Goal: Task Accomplishment & Management: Use online tool/utility

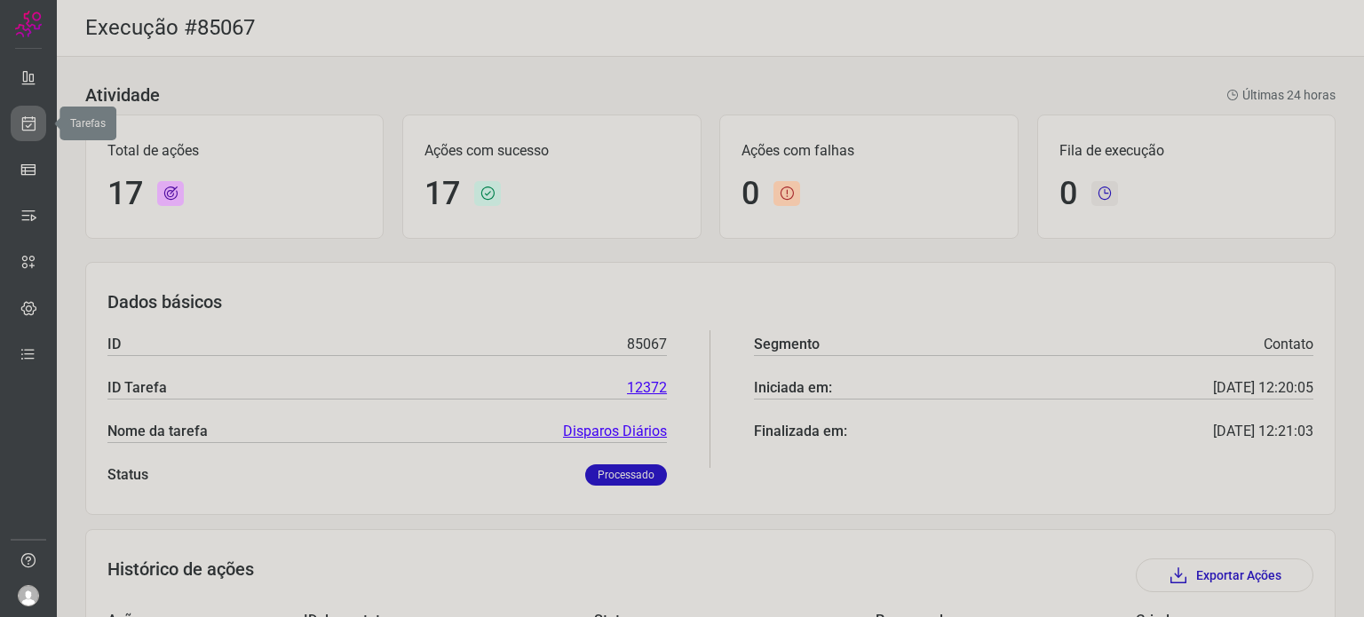
click at [37, 125] on link at bounding box center [29, 124] width 36 height 36
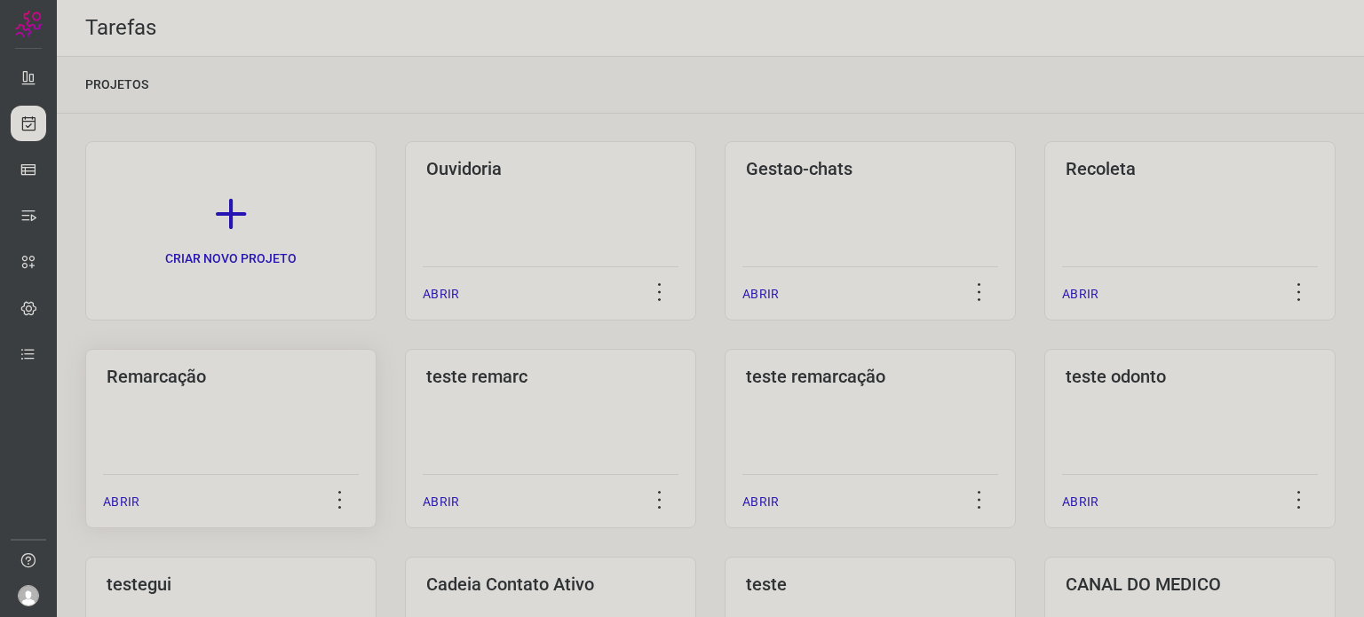
click at [245, 409] on div "Remarcação ABRIR" at bounding box center [230, 438] width 291 height 179
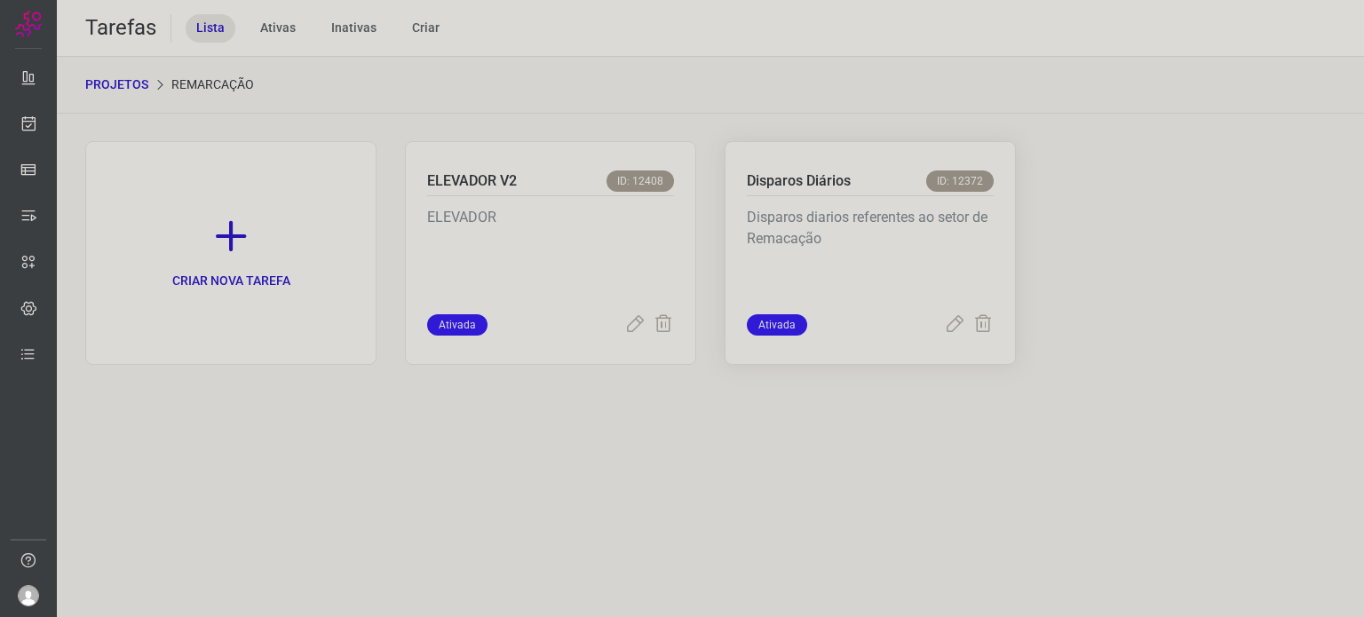
click at [817, 184] on p "Disparos Diários" at bounding box center [799, 180] width 104 height 21
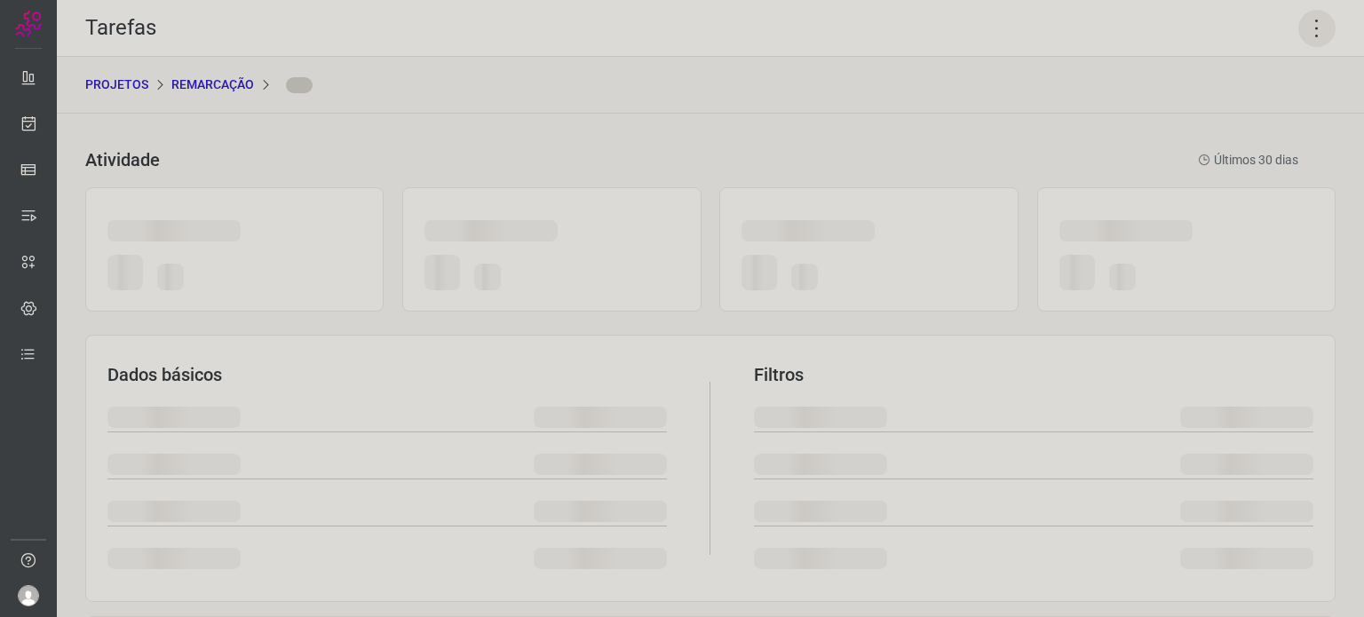
click at [1306, 37] on icon at bounding box center [1316, 28] width 37 height 37
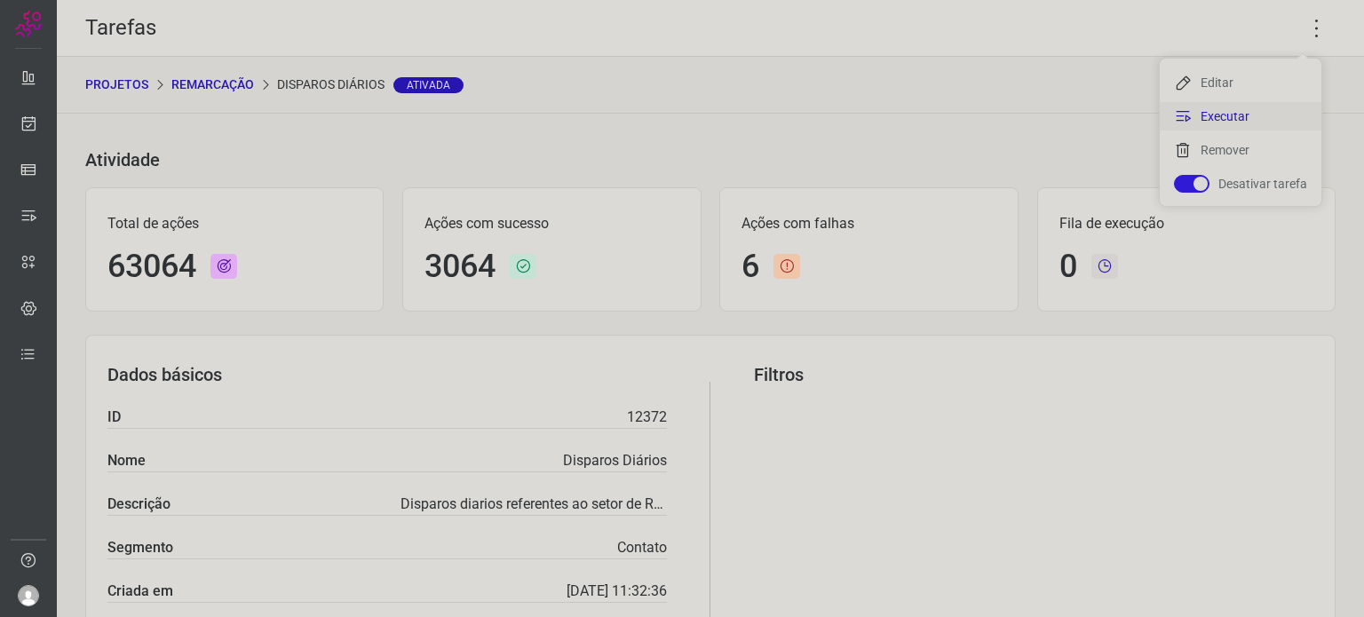
click at [1254, 107] on li "Executar" at bounding box center [1241, 116] width 162 height 28
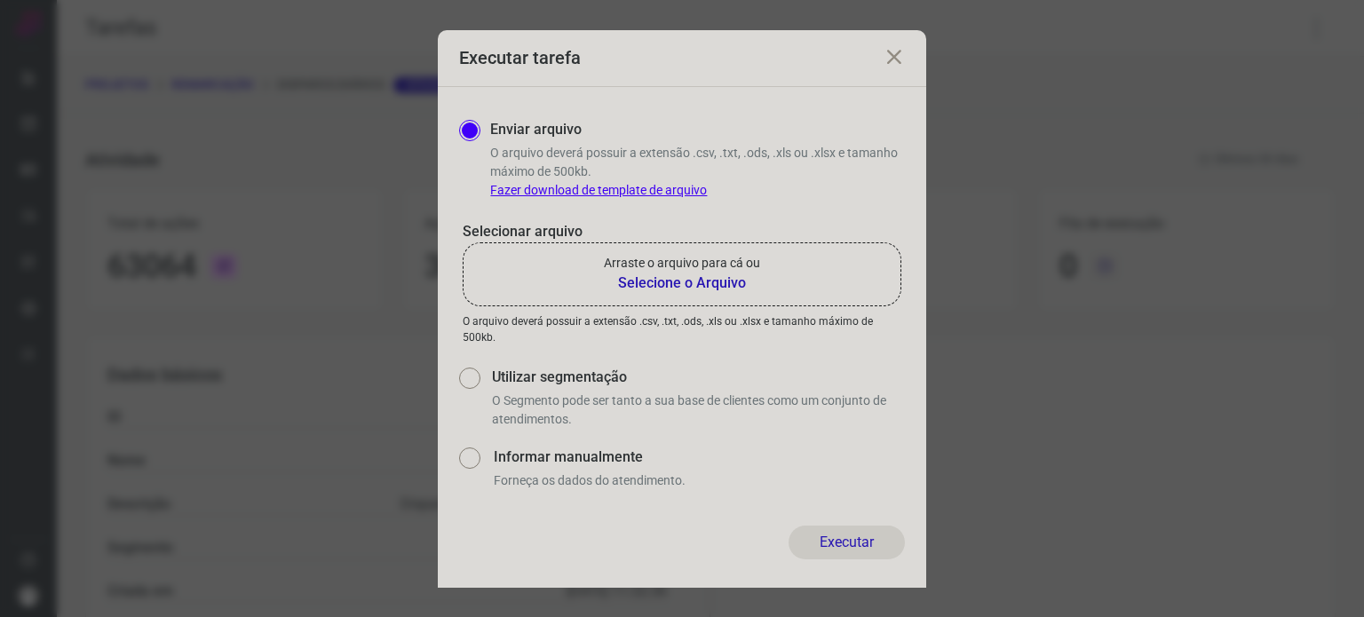
click at [724, 278] on b "Selecione o Arquivo" at bounding box center [682, 283] width 156 height 21
click at [0, 0] on input "Arraste o arquivo para cá ou Selecione o Arquivo" at bounding box center [0, 0] width 0 height 0
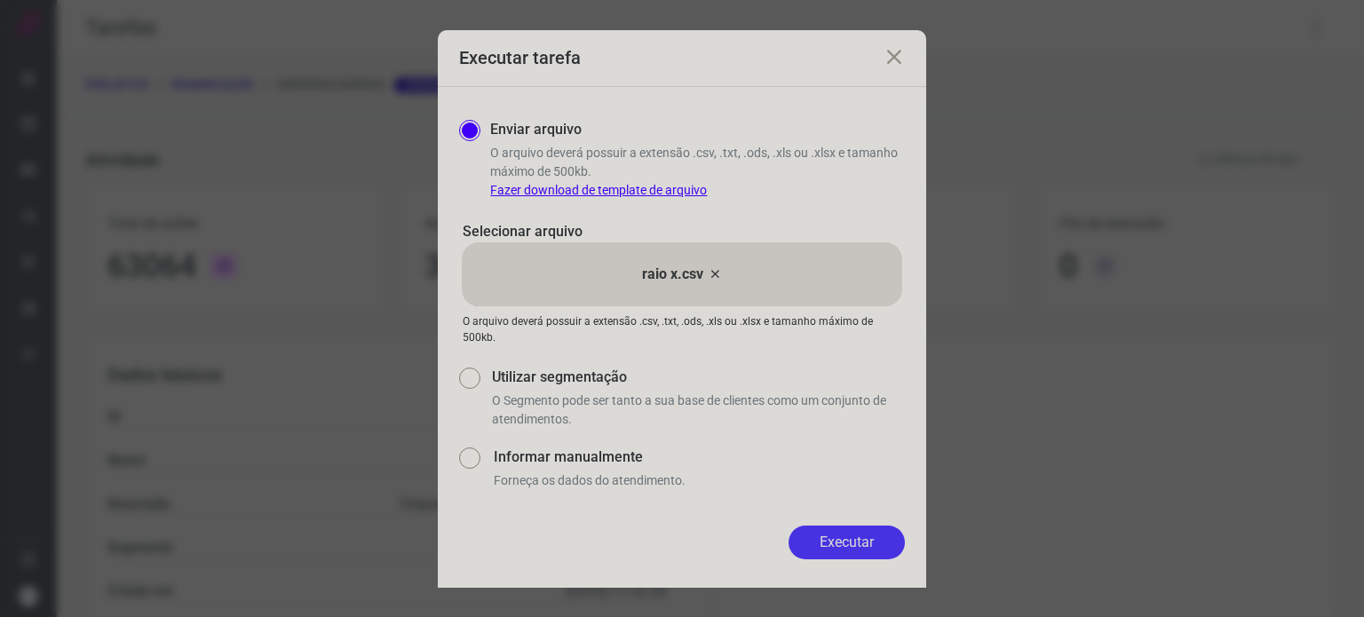
click at [819, 532] on button "Executar" at bounding box center [846, 543] width 116 height 34
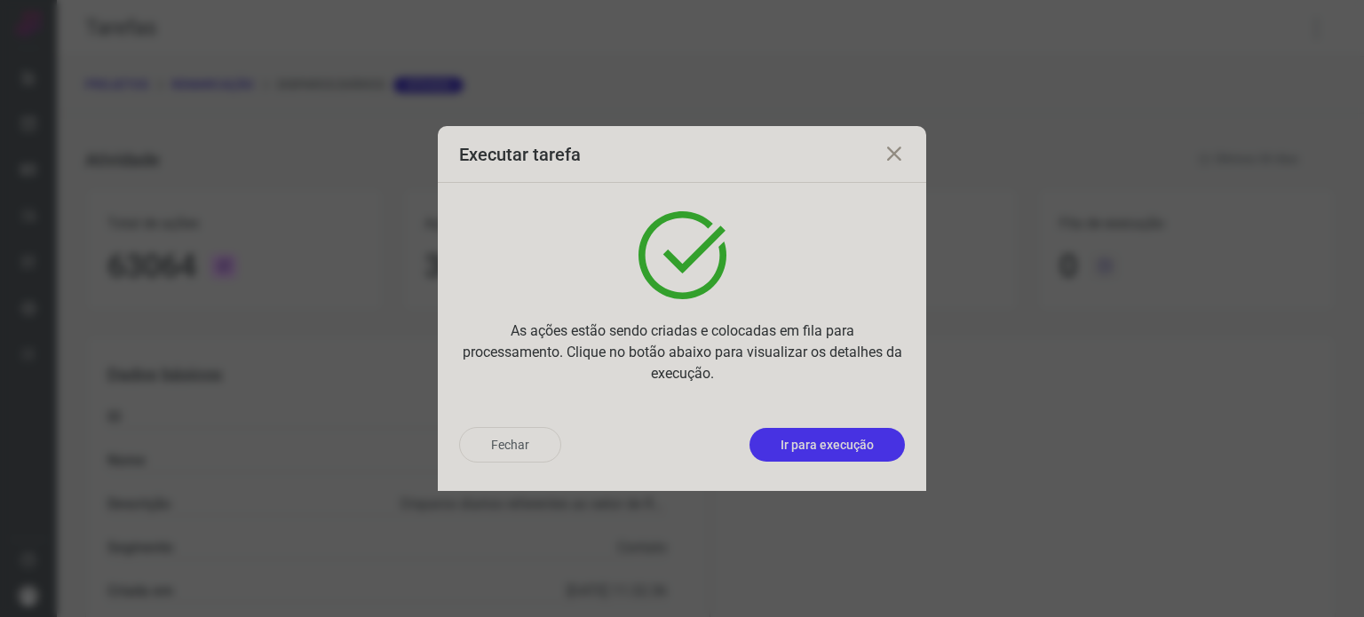
click at [795, 436] on p "Ir para execução" at bounding box center [826, 445] width 93 height 19
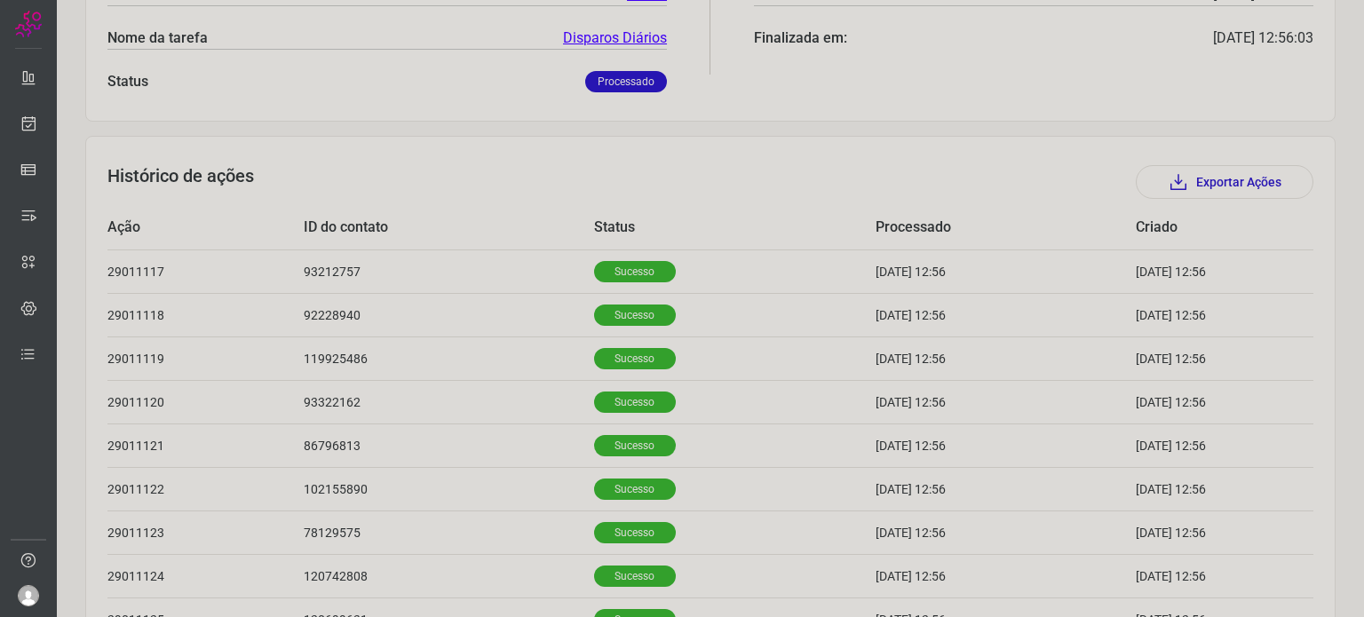
scroll to position [476, 0]
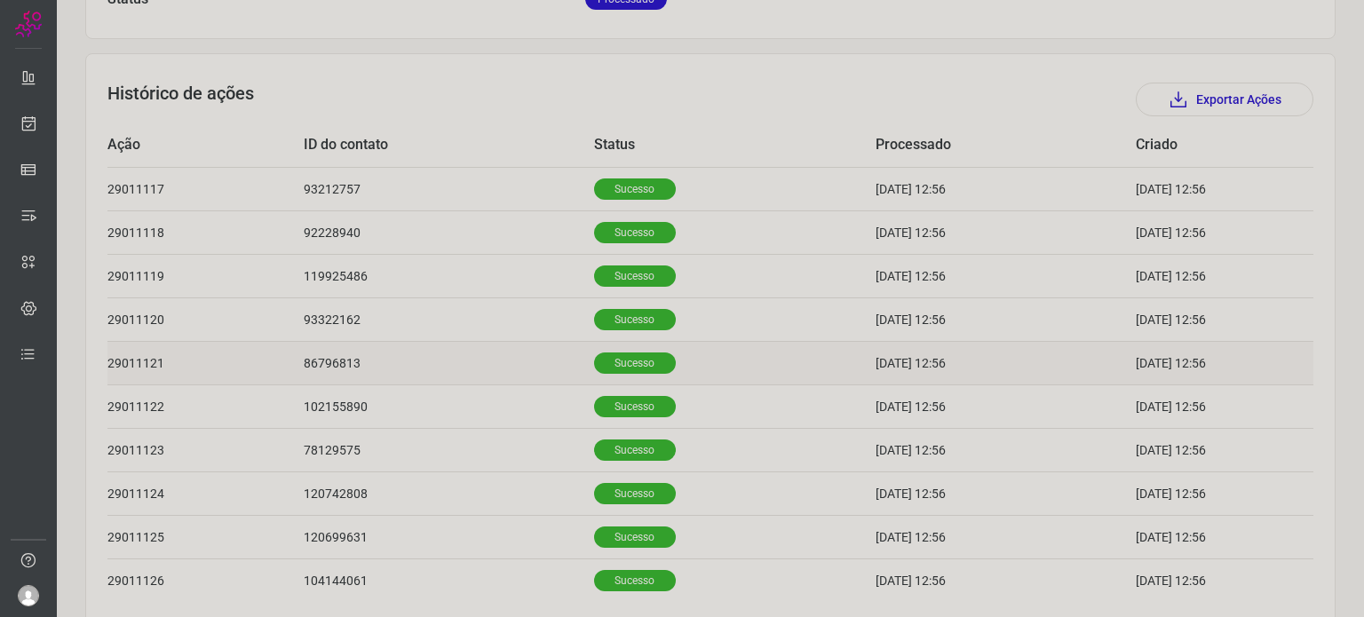
click at [622, 369] on p "Sucesso" at bounding box center [635, 362] width 82 height 21
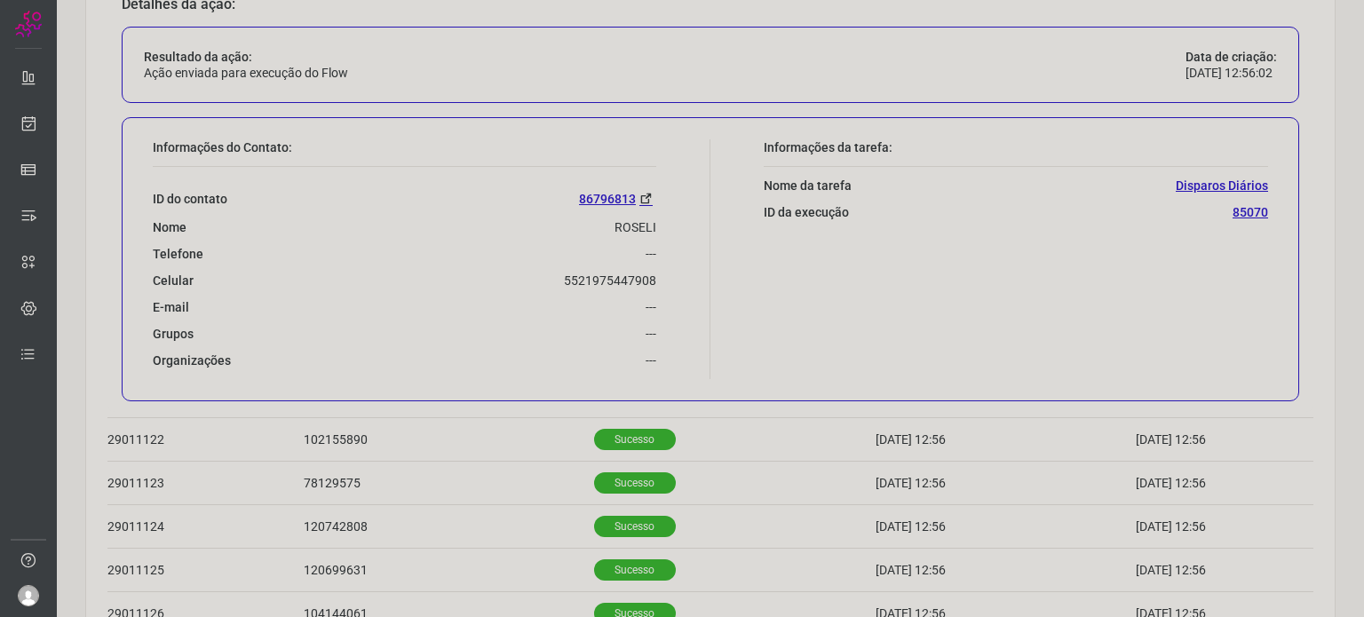
scroll to position [979, 0]
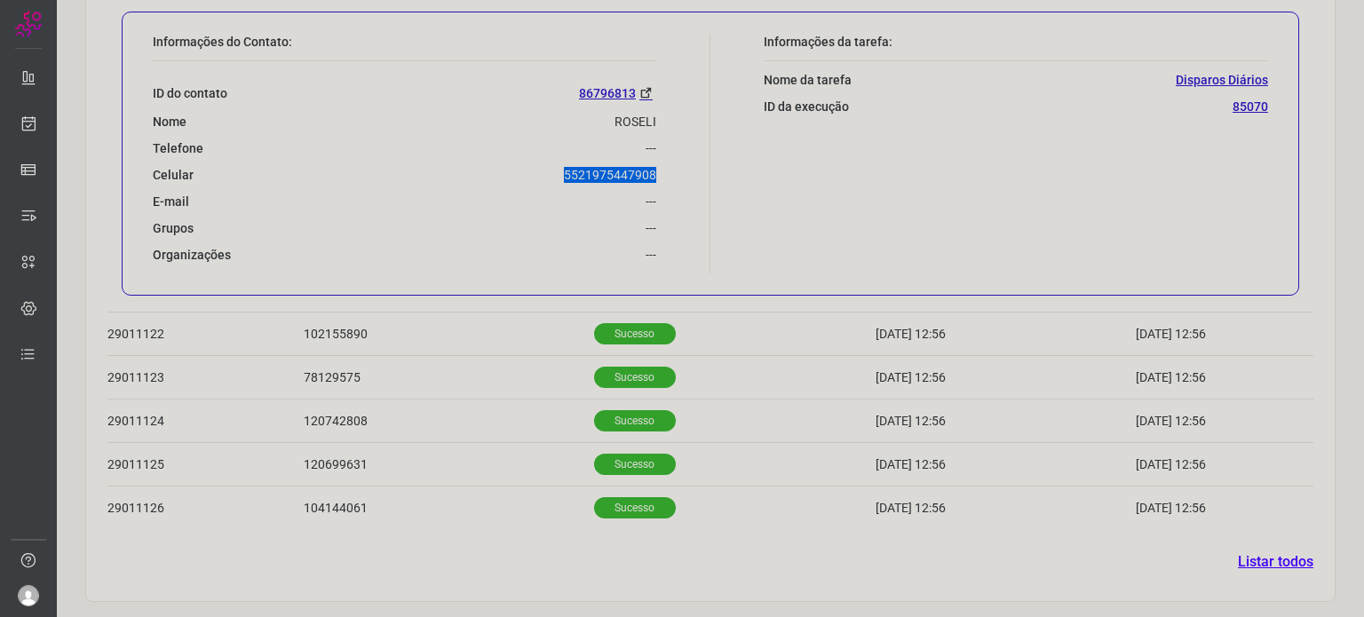
drag, startPoint x: 555, startPoint y: 174, endPoint x: 653, endPoint y: 171, distance: 97.7
click at [653, 171] on div "Informações do Contato: ID do contato [PHONE_NUMBER] Nome ROSELI Telefone --- C…" at bounding box center [427, 154] width 566 height 240
copy p "5521975447908"
click at [34, 120] on icon at bounding box center [29, 124] width 19 height 18
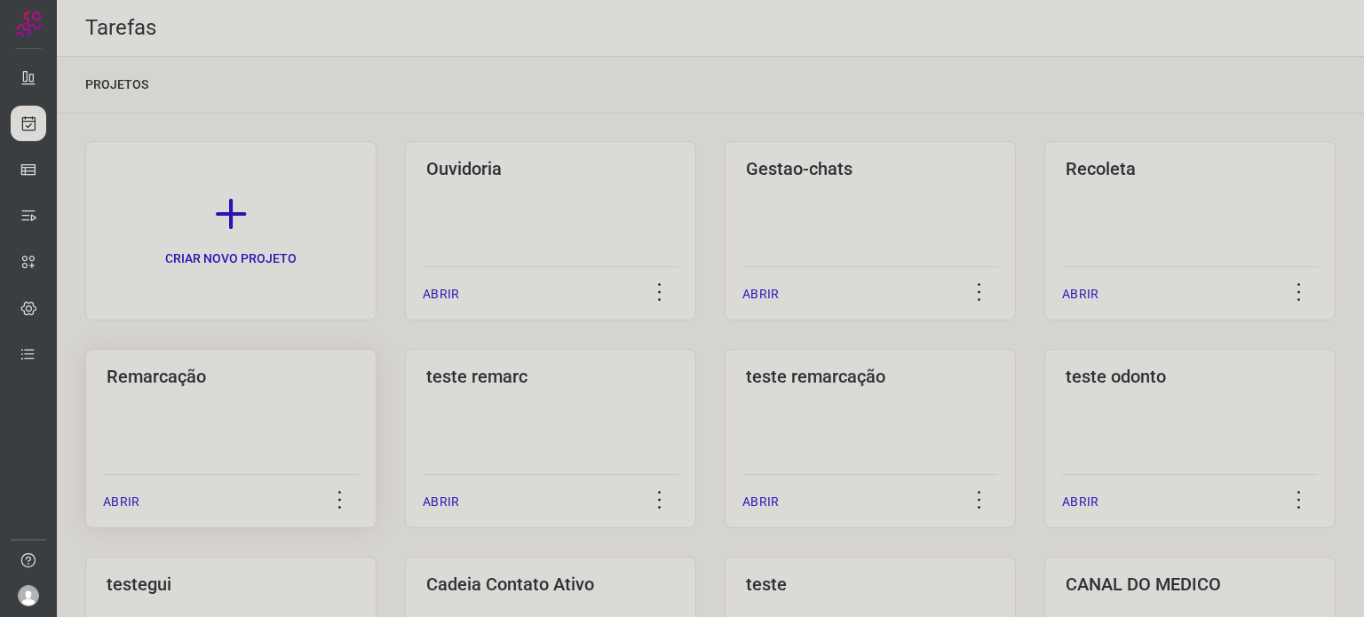
click at [241, 462] on div "Remarcação ABRIR" at bounding box center [230, 438] width 291 height 179
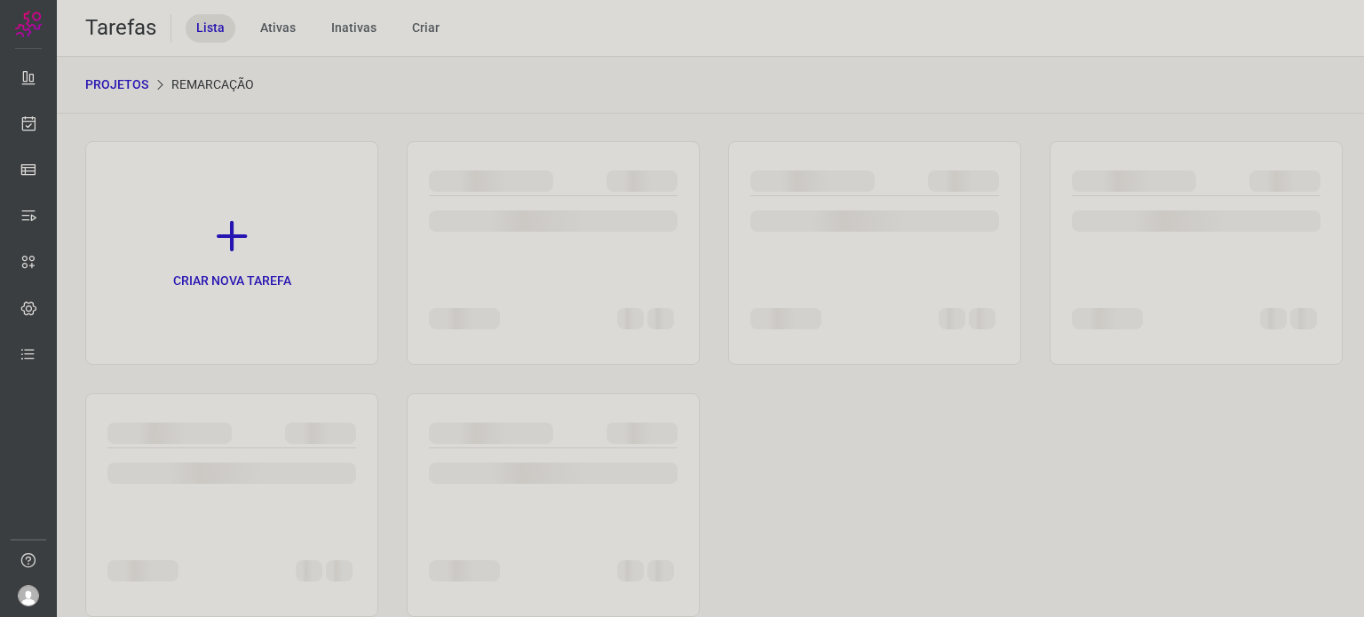
click at [241, 463] on div at bounding box center [231, 473] width 249 height 21
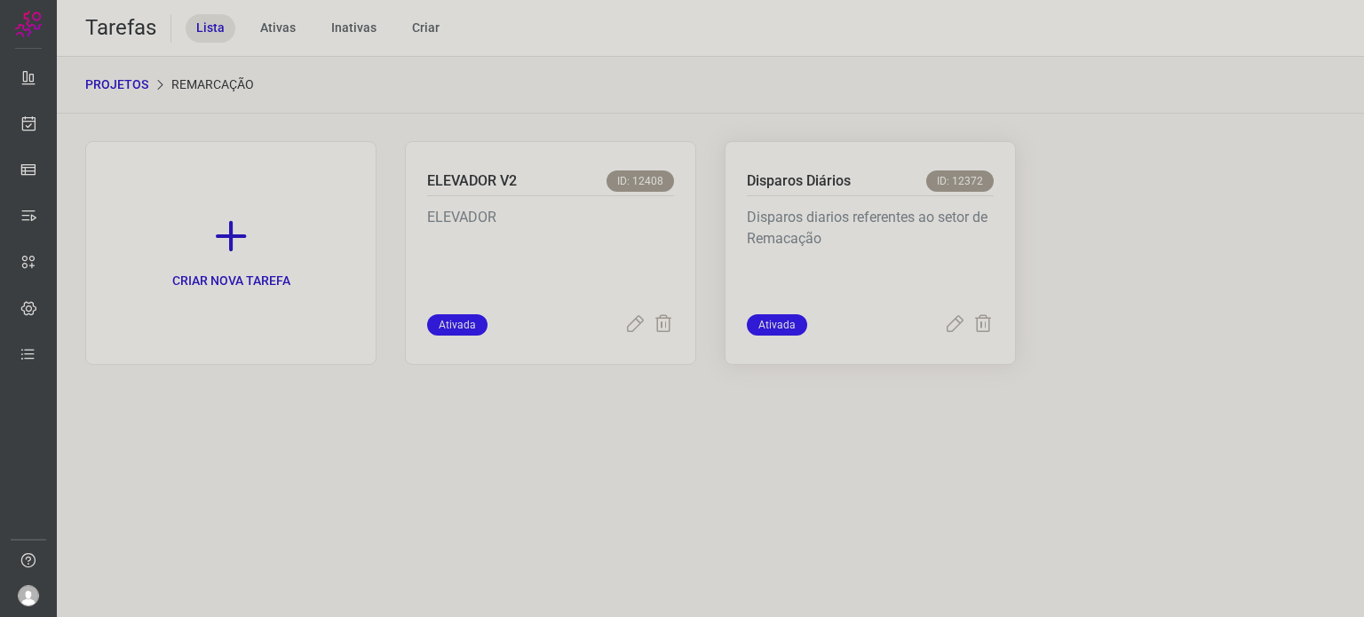
click at [986, 213] on p "Disparos diarios referentes ao setor de Remacação" at bounding box center [870, 251] width 247 height 89
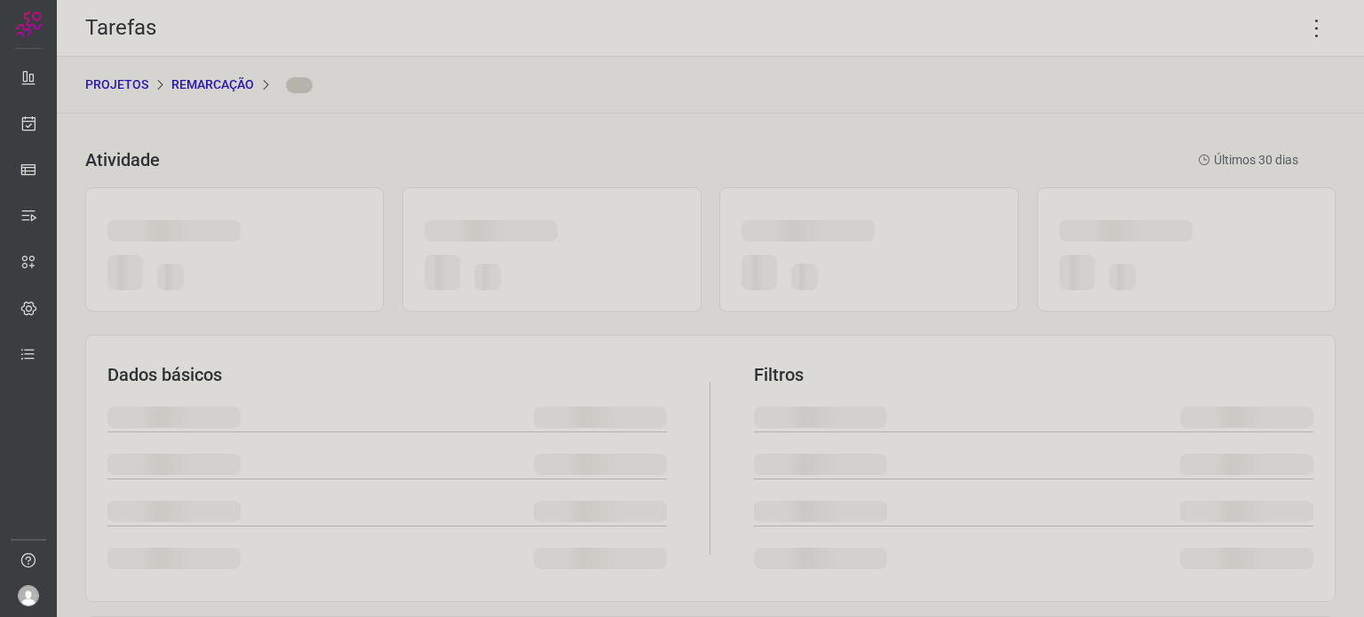
click at [986, 213] on div at bounding box center [868, 249] width 298 height 124
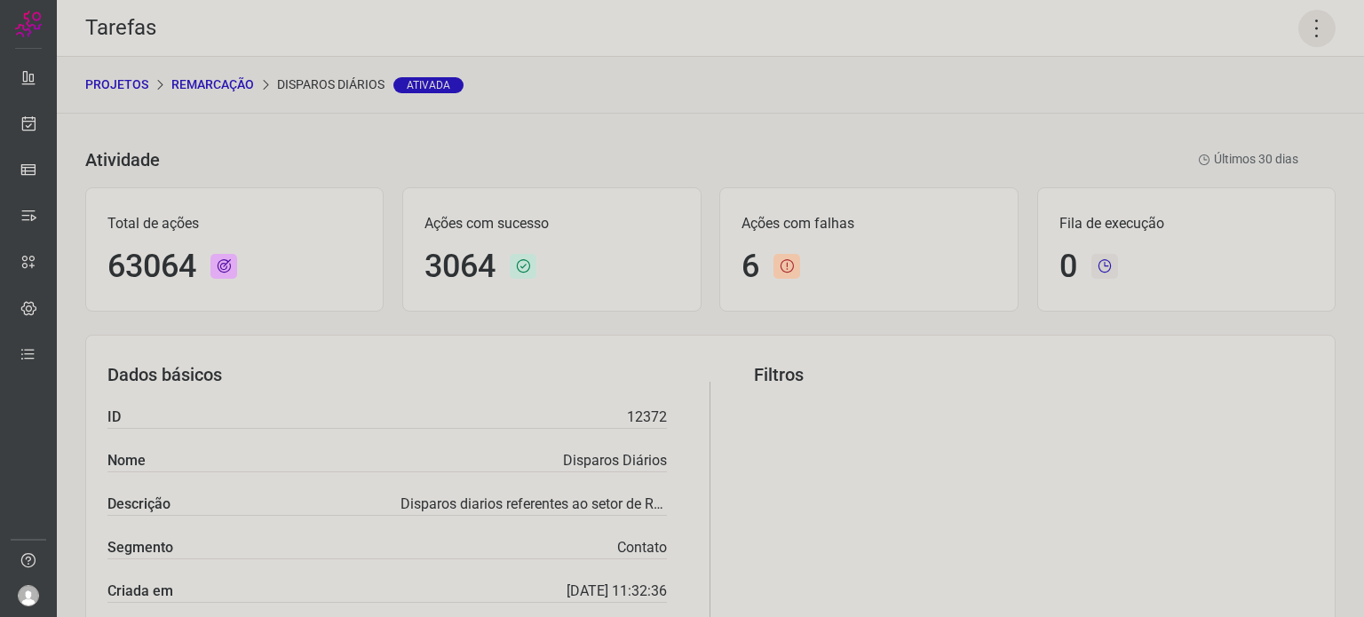
click at [1305, 24] on icon at bounding box center [1316, 28] width 37 height 37
click at [1237, 115] on li "Executar" at bounding box center [1241, 116] width 162 height 28
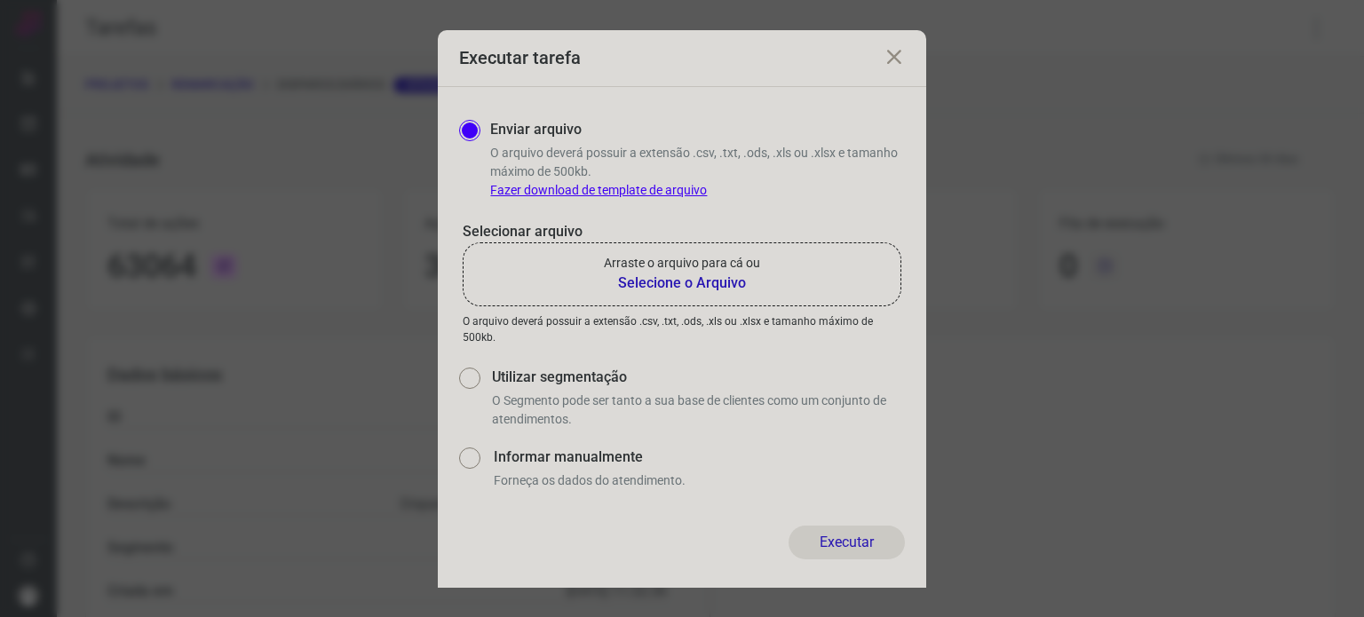
click at [712, 274] on b "Selecione o Arquivo" at bounding box center [682, 283] width 156 height 21
click at [0, 0] on input "Arraste o arquivo para cá ou Selecione o Arquivo" at bounding box center [0, 0] width 0 height 0
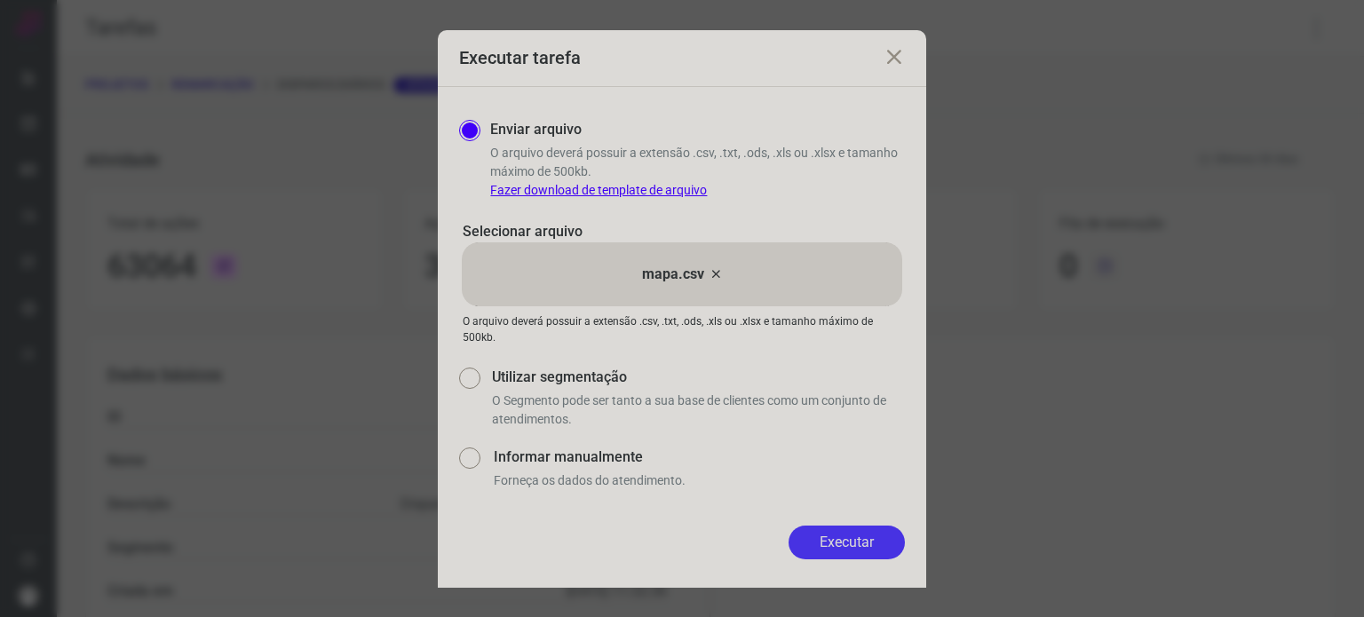
click at [858, 534] on button "Executar" at bounding box center [846, 543] width 116 height 34
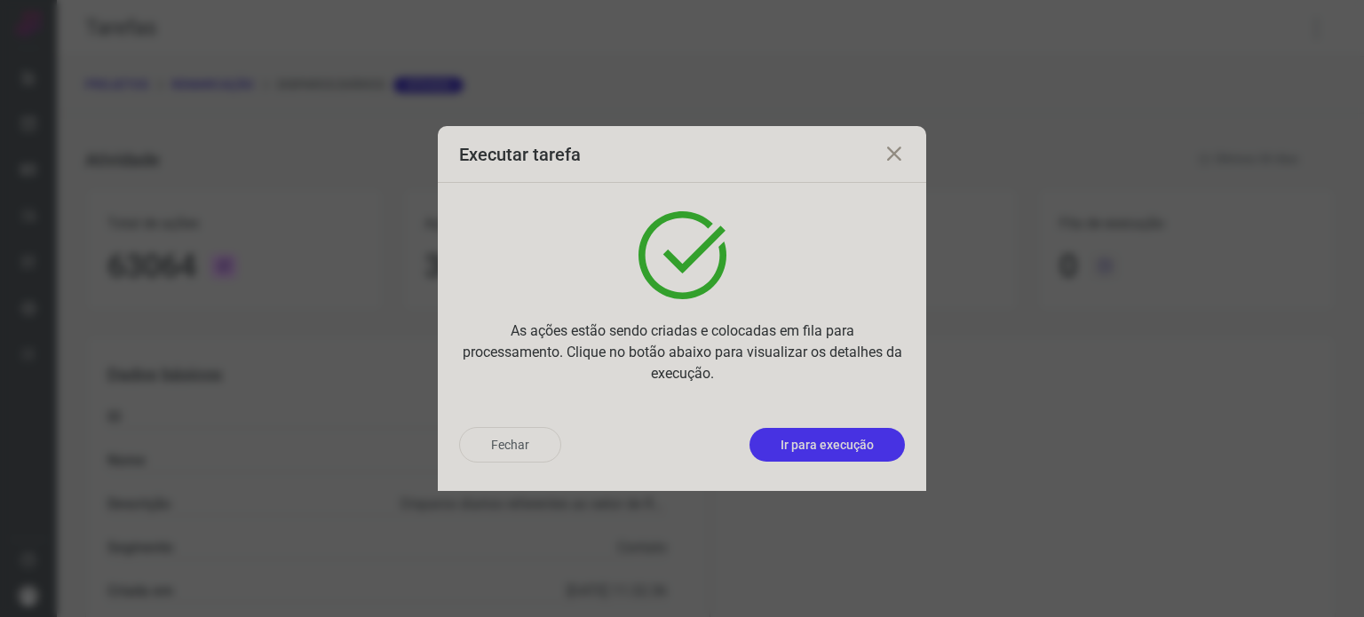
click at [804, 450] on p "Ir para execução" at bounding box center [826, 445] width 93 height 19
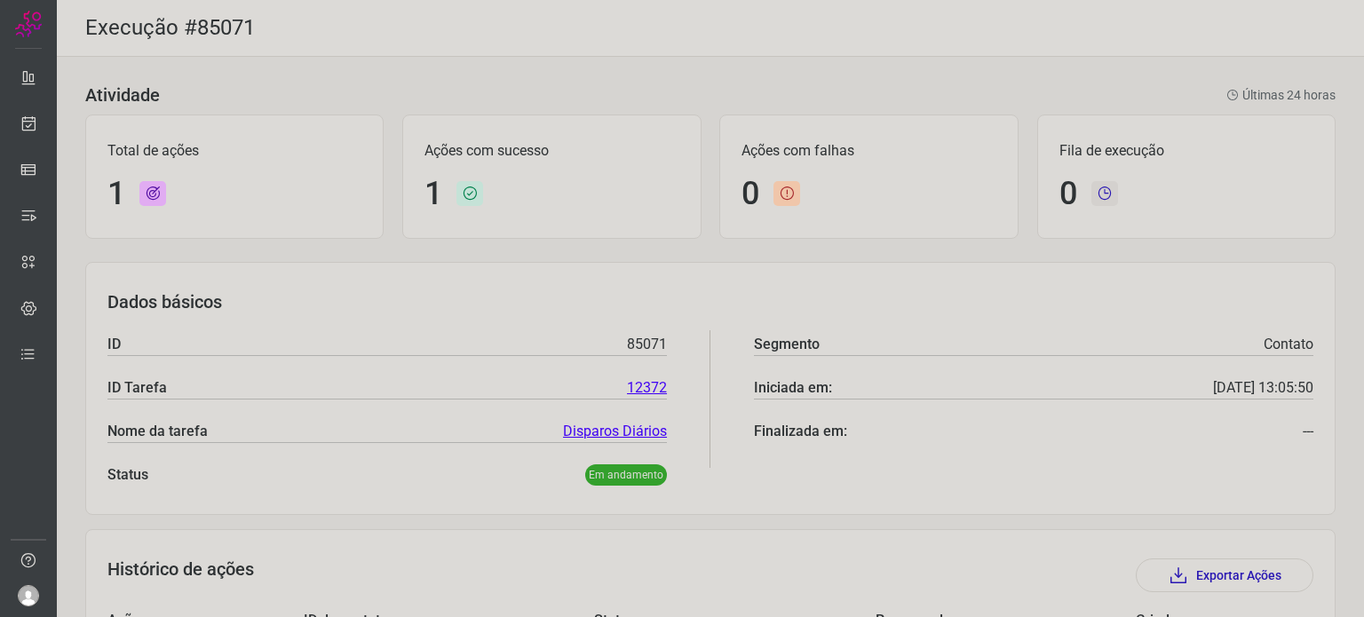
scroll to position [157, 0]
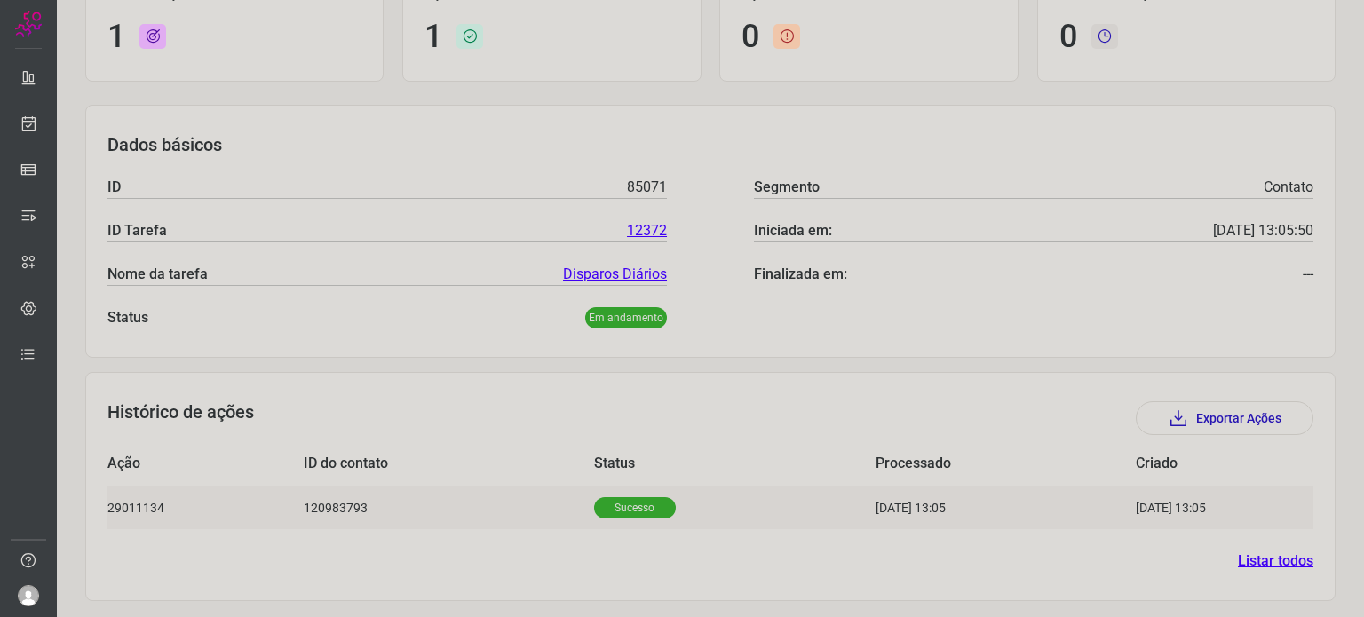
click at [594, 509] on p "Sucesso" at bounding box center [635, 507] width 82 height 21
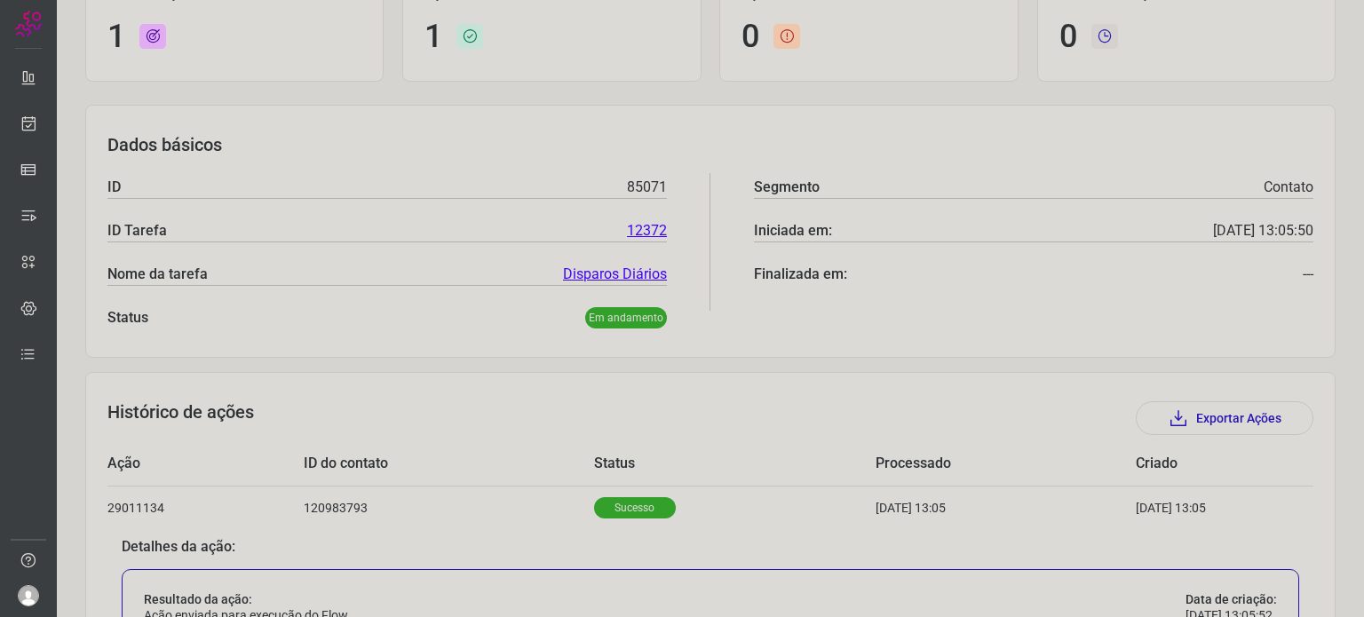
scroll to position [587, 0]
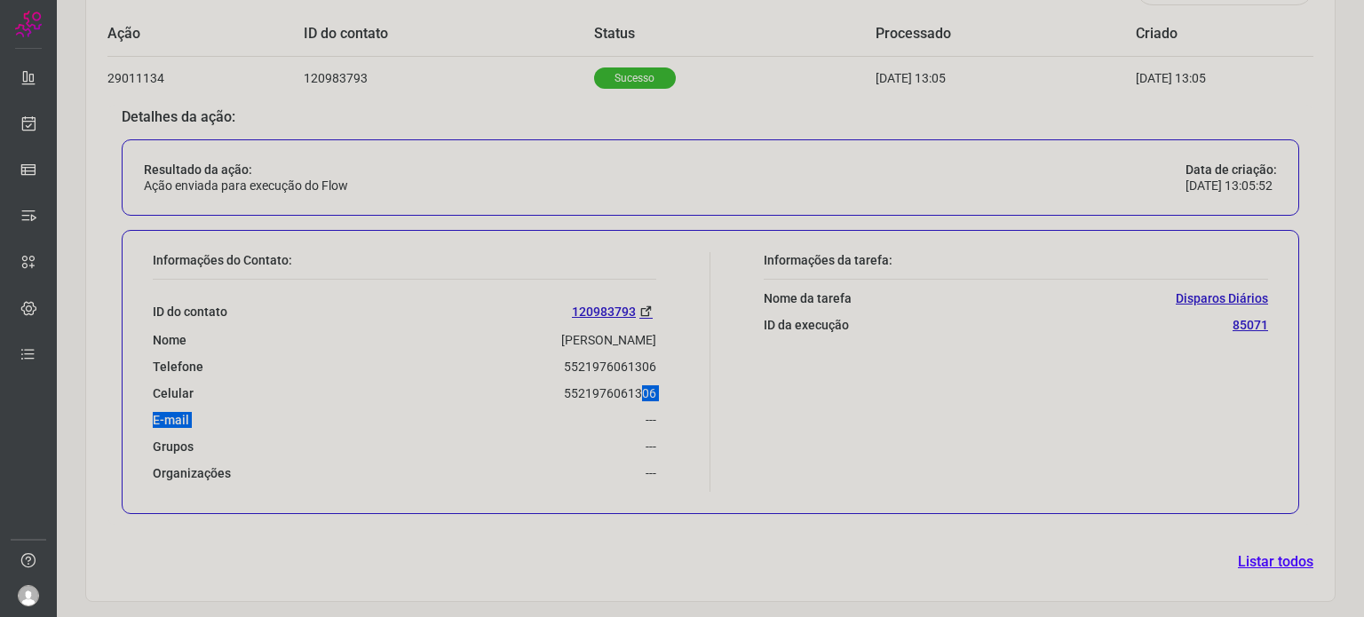
drag, startPoint x: 533, startPoint y: 400, endPoint x: 632, endPoint y: 389, distance: 100.1
click at [632, 389] on div "ID do contato 120983793 Nome [PERSON_NAME] Telefone 5521976061306 Celular [PHON…" at bounding box center [404, 381] width 503 height 202
click at [579, 422] on div "E-mail ---" at bounding box center [404, 420] width 503 height 16
drag, startPoint x: 560, startPoint y: 388, endPoint x: 655, endPoint y: 387, distance: 95.0
click at [655, 387] on div "Informações do Contato: ID do contato 120983793 Nome [PERSON_NAME] Telefone 552…" at bounding box center [427, 372] width 566 height 240
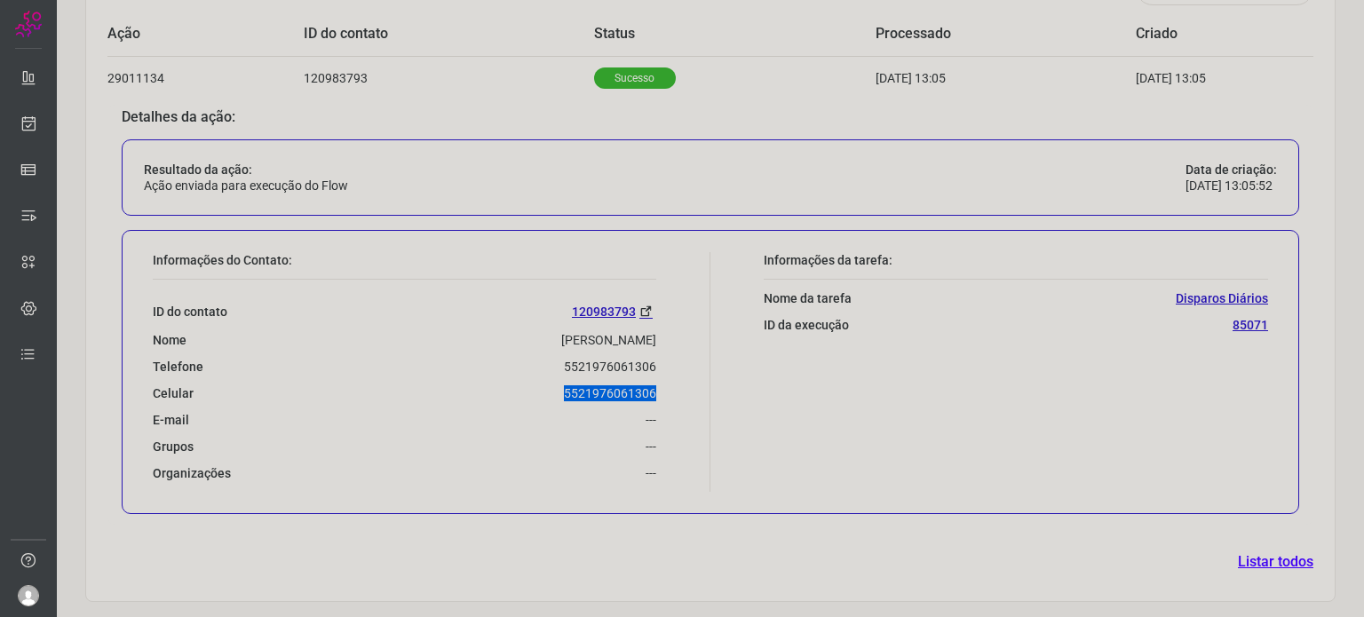
copy p "5521976061306"
